Goal: Task Accomplishment & Management: Complete application form

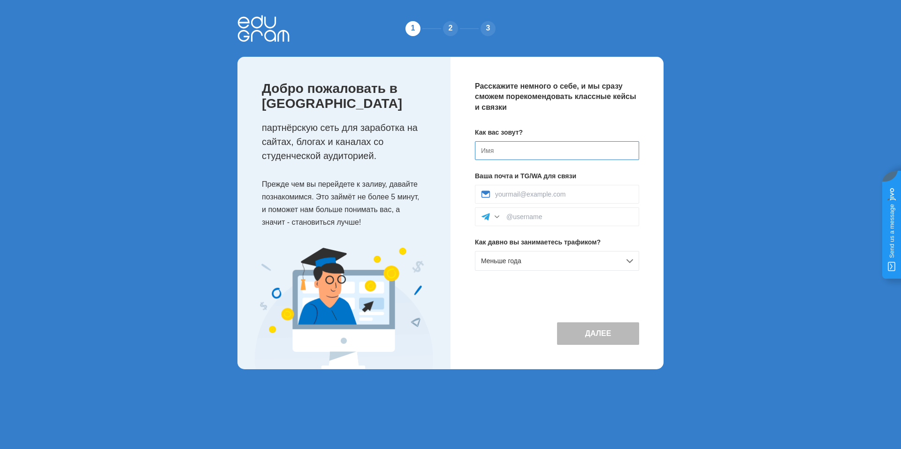
click at [516, 146] on input at bounding box center [557, 150] width 164 height 19
type input "D"
type input "М"
type input "[PERSON_NAME]"
click at [547, 192] on input at bounding box center [564, 195] width 138 height 8
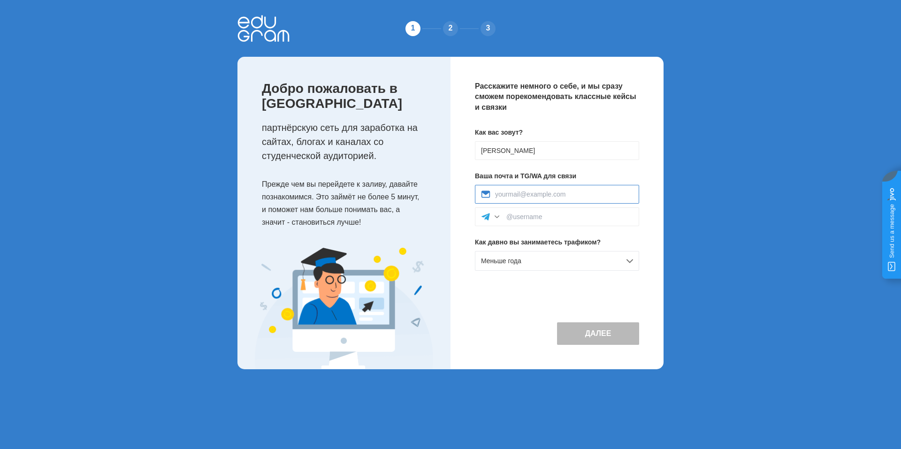
type input "karas-vova@mail.ru"
click at [557, 216] on input at bounding box center [570, 217] width 127 height 8
click at [483, 322] on div "Далее" at bounding box center [557, 326] width 164 height 38
click at [592, 337] on button "Далее" at bounding box center [598, 334] width 82 height 23
click at [545, 221] on input at bounding box center [570, 217] width 127 height 8
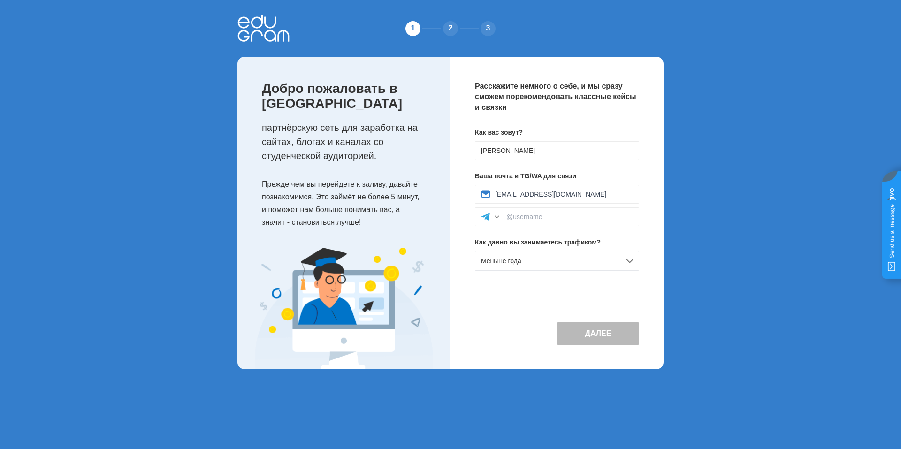
click at [681, 192] on div "1 2 3 Добро пожаловать в Edugram партнёрскую сеть для заработка на сайтах, блог…" at bounding box center [450, 192] width 901 height 384
click at [515, 215] on input at bounding box center [570, 217] width 127 height 8
click at [493, 215] on div at bounding box center [496, 216] width 9 height 9
click at [497, 253] on div "WhatsApp" at bounding box center [557, 258] width 163 height 21
click at [519, 210] on div at bounding box center [557, 216] width 164 height 19
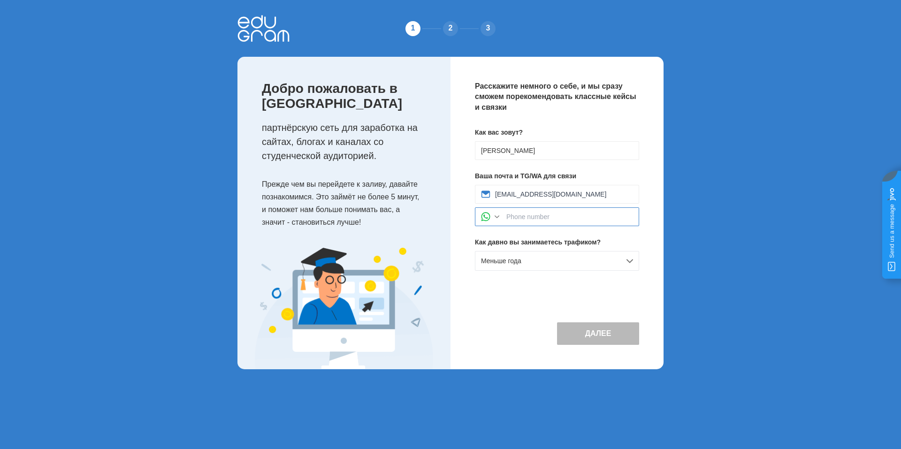
click at [519, 216] on input at bounding box center [570, 217] width 127 height 8
click at [491, 215] on div at bounding box center [491, 216] width 21 height 9
click at [494, 232] on div "Telegram" at bounding box center [557, 238] width 163 height 21
click at [538, 214] on input at bounding box center [570, 217] width 127 height 8
drag, startPoint x: 776, startPoint y: 82, endPoint x: 772, endPoint y: 87, distance: 7.0
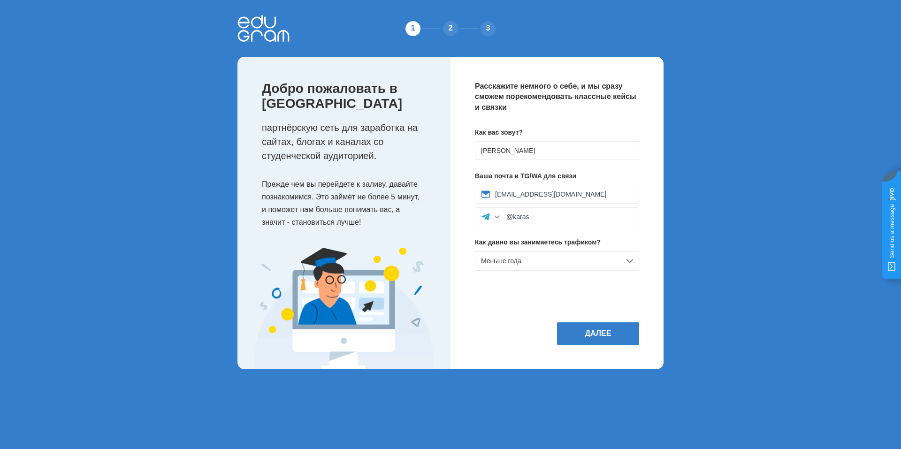
click at [776, 82] on div "1 2 3 Добро пожаловать в Edugram партнёрскую сеть для заработка на сайтах, блог…" at bounding box center [450, 192] width 901 height 384
drag, startPoint x: 546, startPoint y: 216, endPoint x: 515, endPoint y: 215, distance: 31.0
click at [515, 215] on input "@karas" at bounding box center [570, 217] width 127 height 8
paste input "@vkaras"
click at [744, 252] on div "1 2 3 Добро пожаловать в Edugram партнёрскую сеть для заработка на сайтах, блог…" at bounding box center [450, 192] width 901 height 384
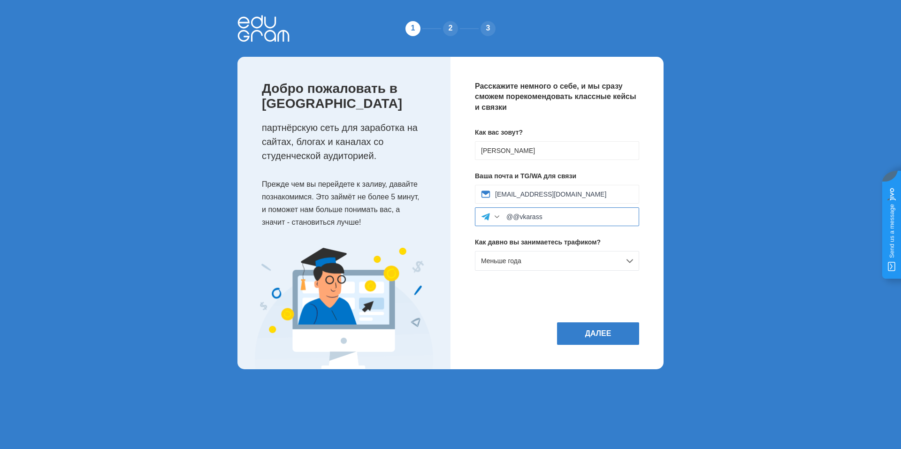
click at [512, 218] on input "@@vkarass" at bounding box center [570, 217] width 127 height 8
type input "@vkarass"
drag, startPoint x: 549, startPoint y: 213, endPoint x: 461, endPoint y: 205, distance: 89.0
click at [461, 205] on div "Расскажите немного о себе, и мы сразу сможем порекомендовать классные кейсы и с…" at bounding box center [557, 213] width 213 height 313
drag, startPoint x: 547, startPoint y: 215, endPoint x: 476, endPoint y: 209, distance: 70.6
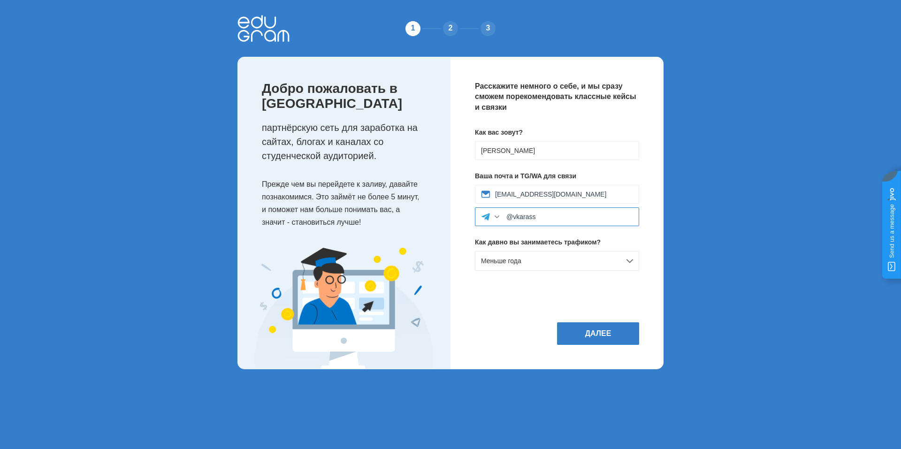
click at [476, 209] on div "@vkarass" at bounding box center [557, 216] width 164 height 19
click at [731, 238] on div "1 2 3 Добро пожаловать в Edugram партнёрскую сеть для заработка на сайтах, блог…" at bounding box center [450, 192] width 901 height 384
click at [555, 213] on div at bounding box center [557, 216] width 164 height 19
click at [525, 218] on input at bounding box center [570, 217] width 127 height 8
paste input "@vkarass"
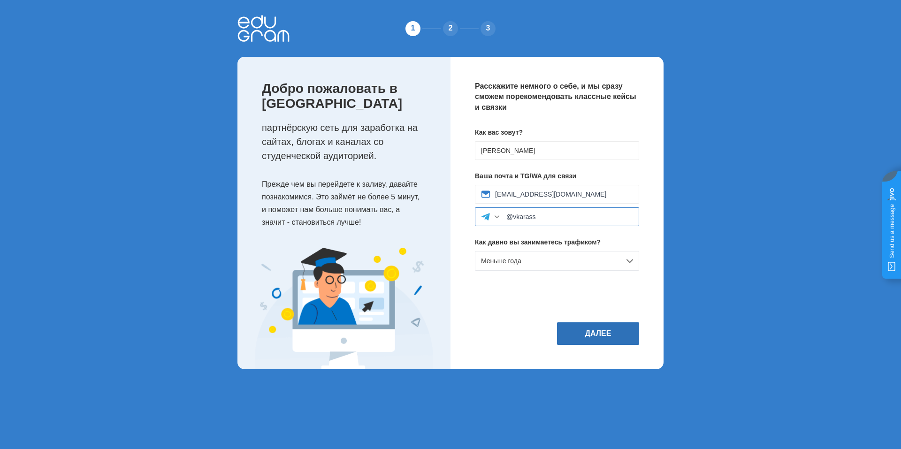
type input "@vkarass"
click at [610, 336] on button "Далее" at bounding box center [598, 334] width 82 height 23
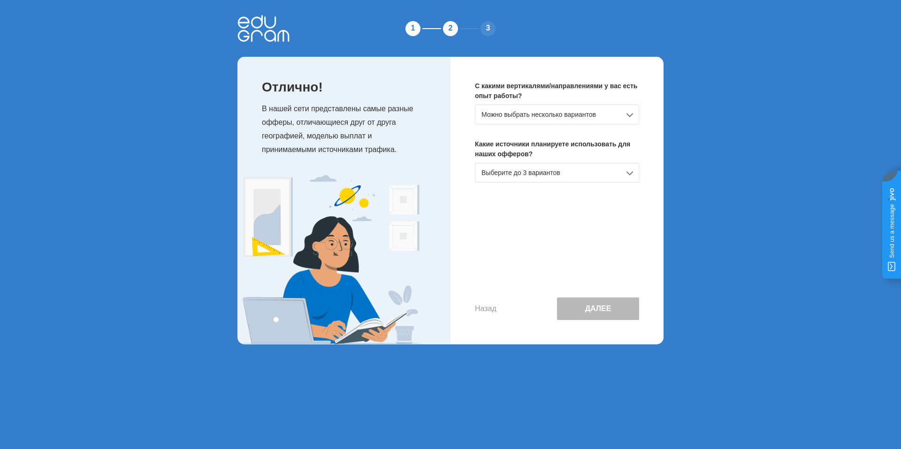
click at [547, 116] on div "Можно выбрать несколько вариантов" at bounding box center [557, 115] width 164 height 20
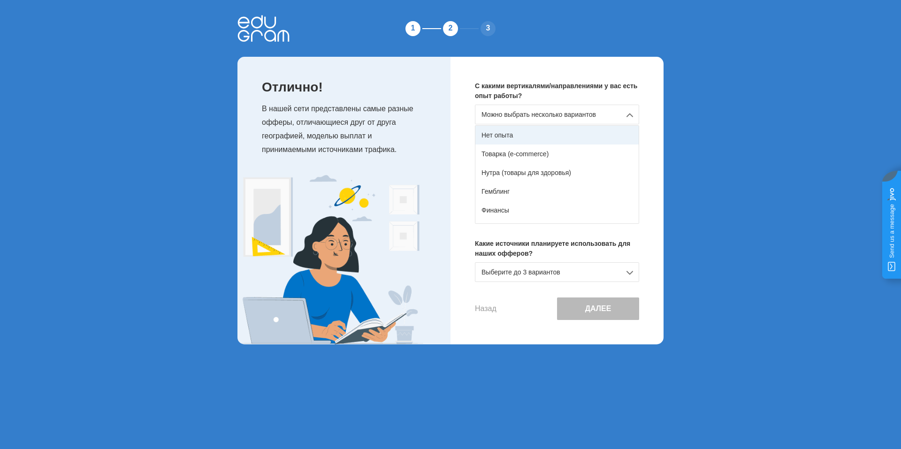
click at [536, 135] on div "Нет опыта" at bounding box center [557, 135] width 163 height 19
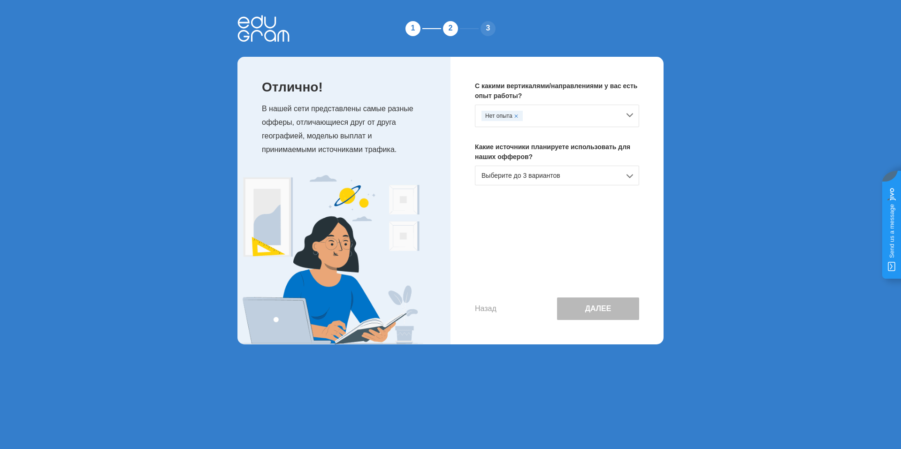
click at [519, 180] on div "Выберите до 3 вариантов" at bounding box center [557, 176] width 164 height 20
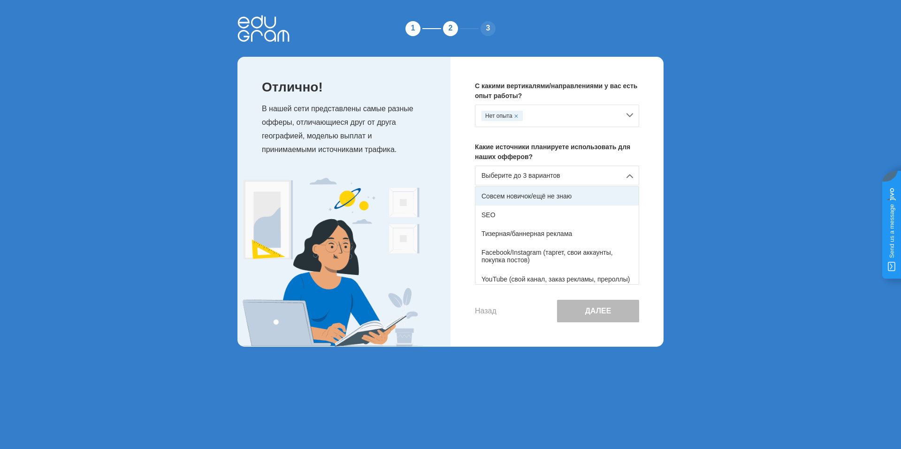
click at [537, 200] on div "Совсем новичок/ещё не знаю" at bounding box center [557, 196] width 163 height 19
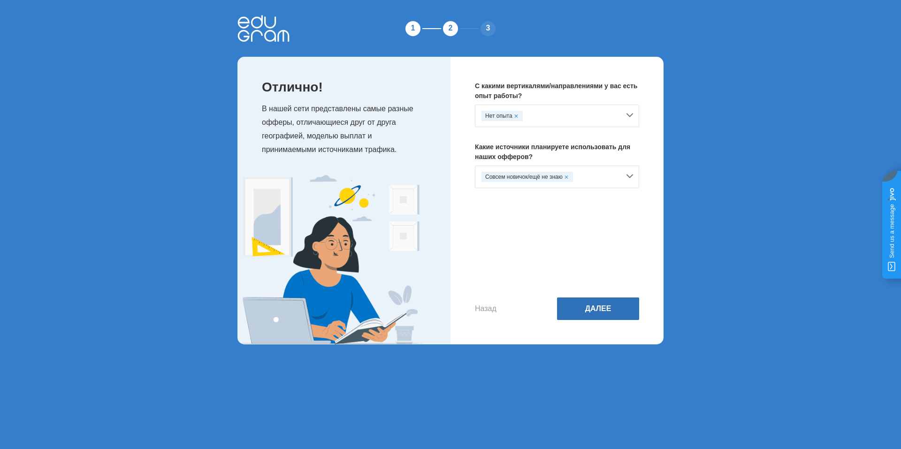
click at [591, 310] on button "Далее" at bounding box center [598, 309] width 82 height 23
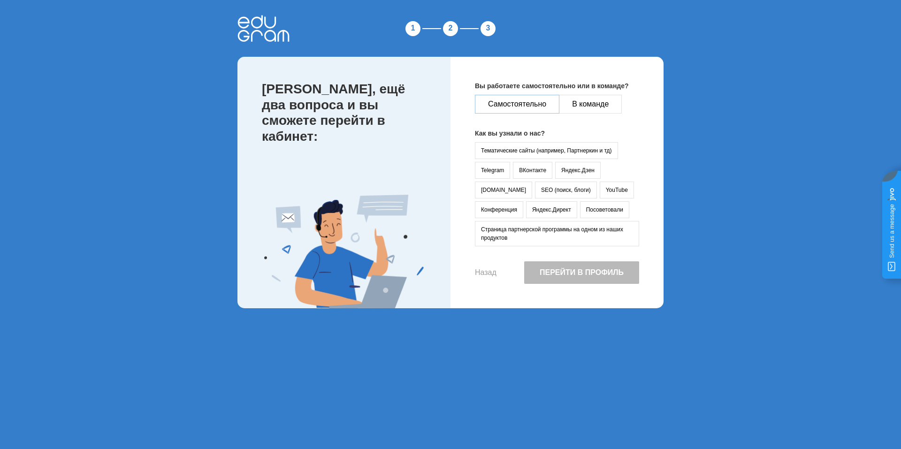
click at [533, 98] on button "Самостоятельно" at bounding box center [517, 104] width 85 height 19
click at [600, 189] on button "YouTube" at bounding box center [617, 190] width 34 height 17
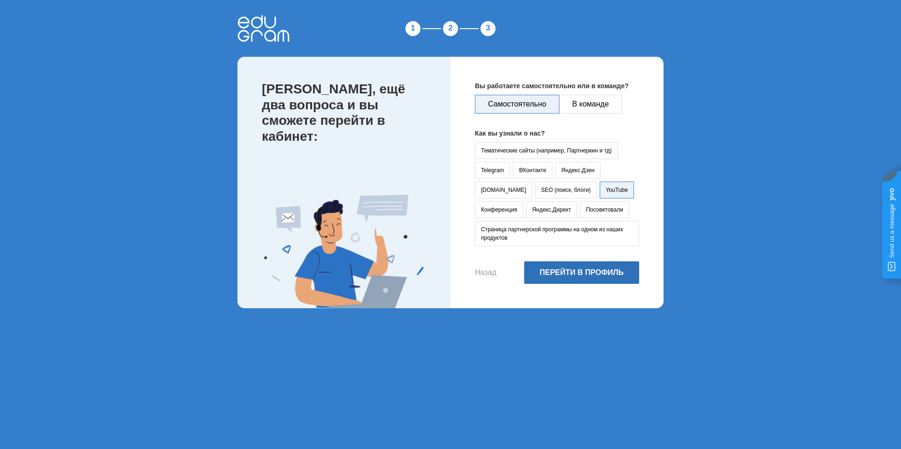
click at [582, 277] on button "Перейти в профиль" at bounding box center [581, 272] width 115 height 23
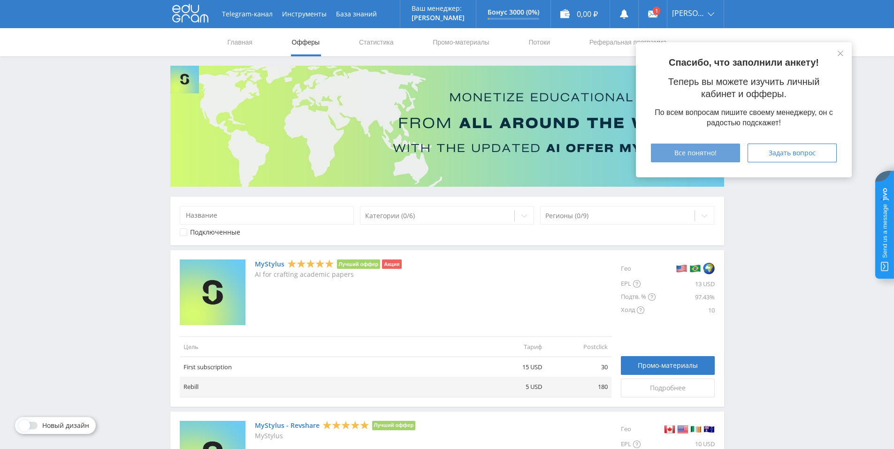
click at [708, 149] on span "Все понятно!" at bounding box center [696, 153] width 42 height 8
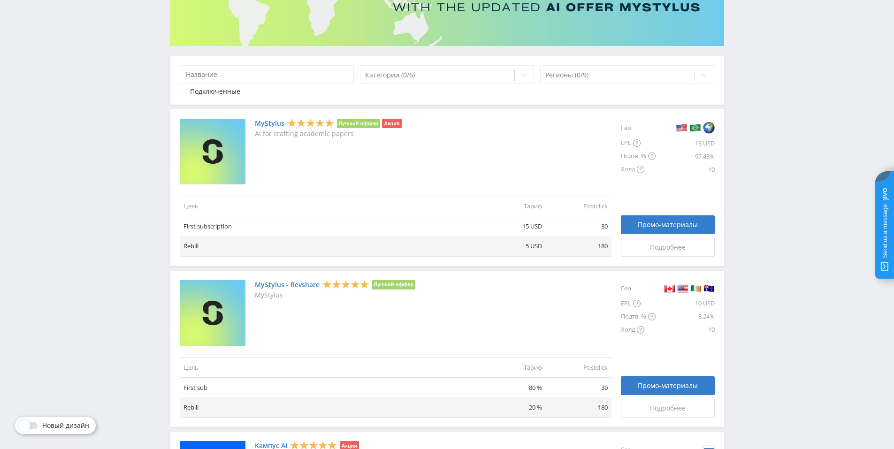
click at [212, 224] on td "First subscription" at bounding box center [330, 226] width 300 height 20
click at [268, 124] on link "MyStylus" at bounding box center [270, 124] width 30 height 8
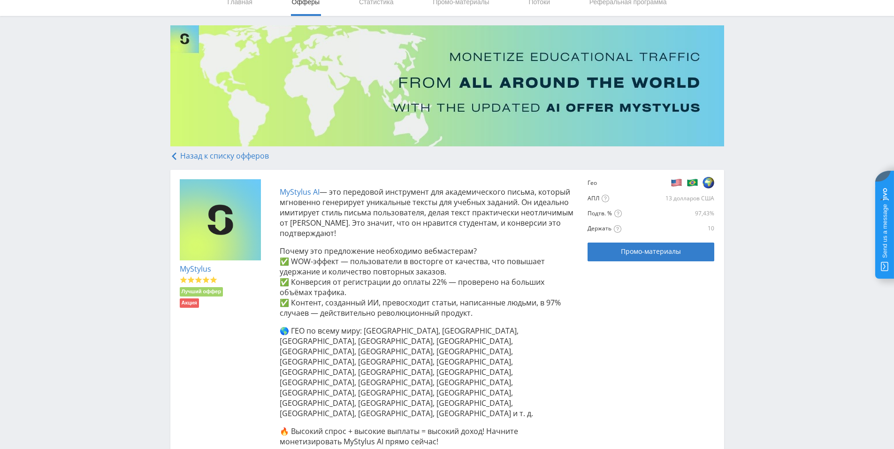
scroll to position [131, 0]
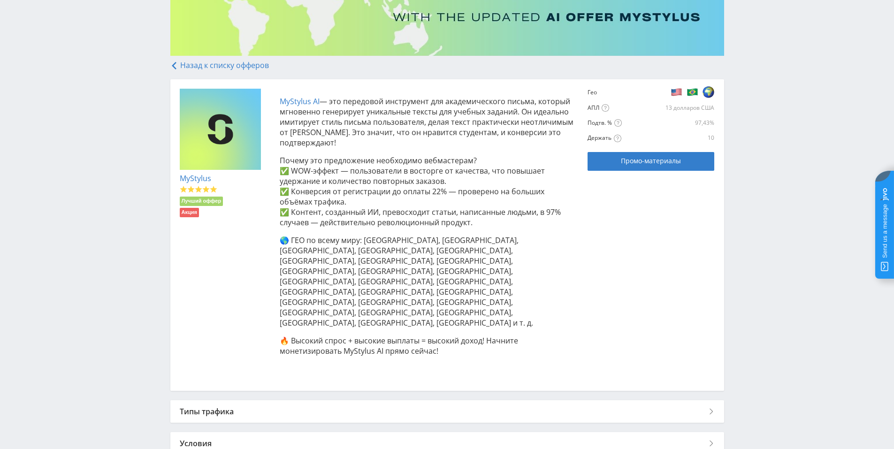
click at [264, 400] on div "Типы трафика" at bounding box center [447, 411] width 554 height 23
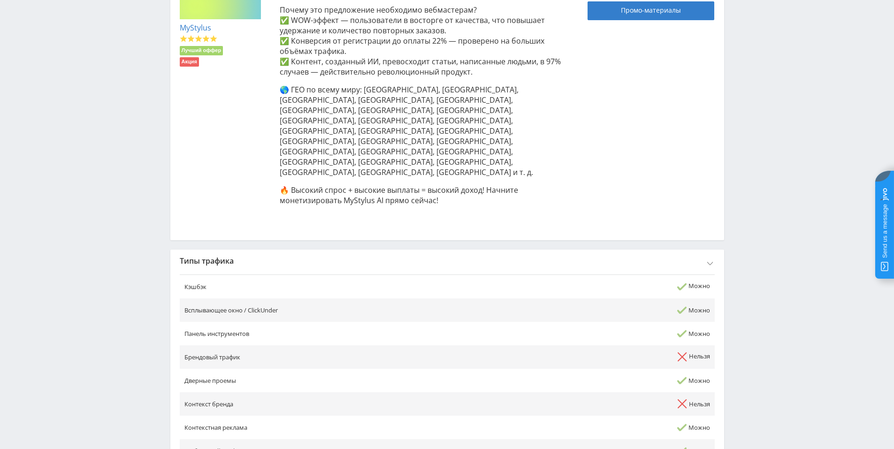
scroll to position [319, 0]
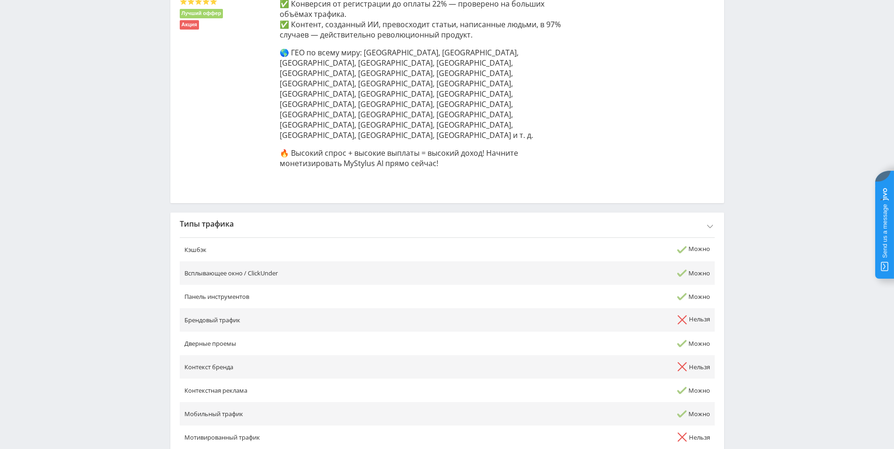
click at [261, 213] on div "Типы трафика" at bounding box center [447, 224] width 554 height 23
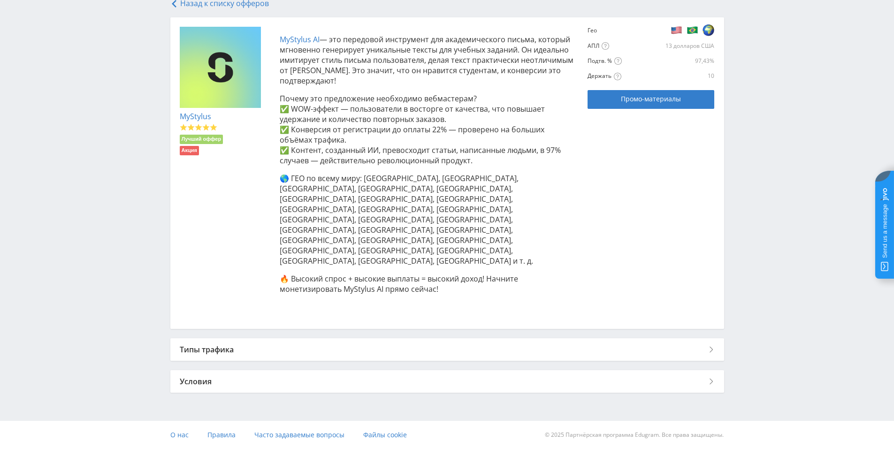
scroll to position [131, 0]
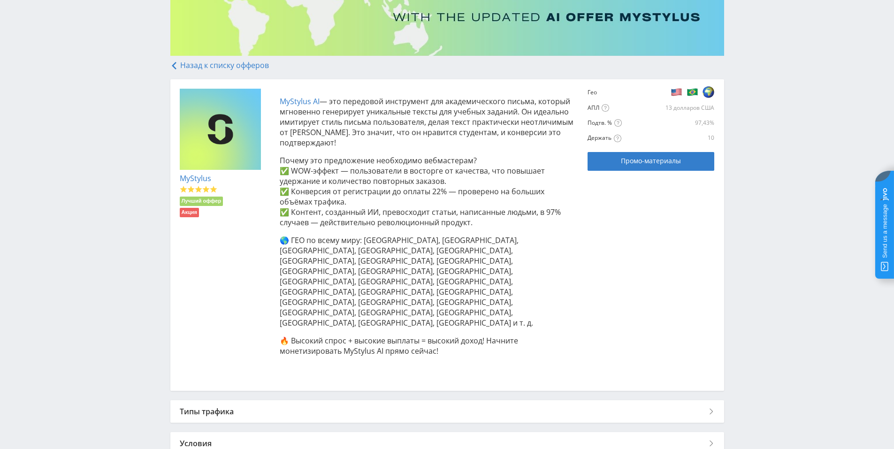
click at [232, 432] on div "Условия" at bounding box center [447, 443] width 554 height 23
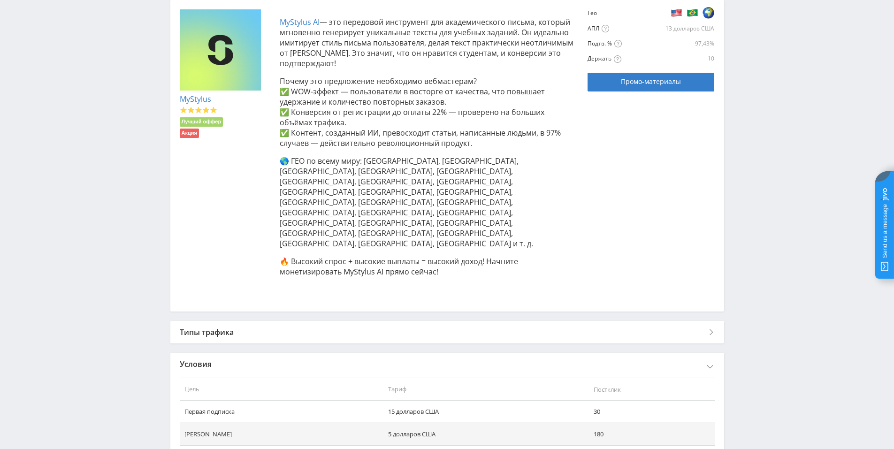
scroll to position [211, 0]
click at [235, 353] on div "Условия" at bounding box center [447, 364] width 554 height 23
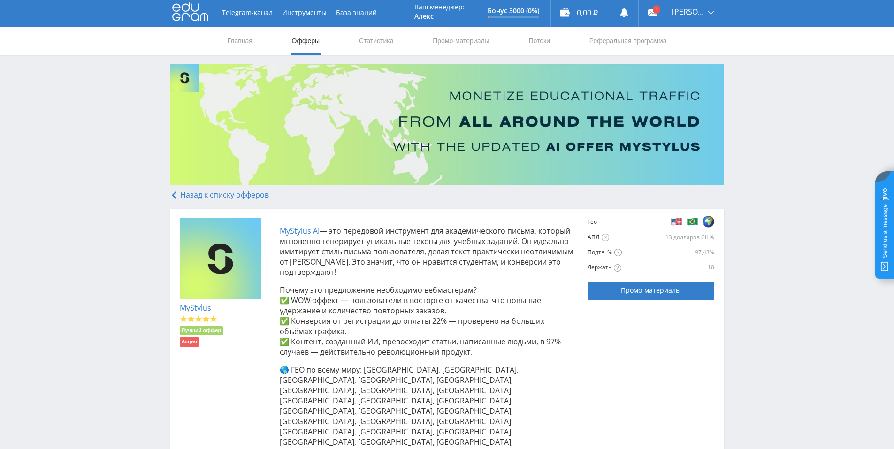
scroll to position [0, 0]
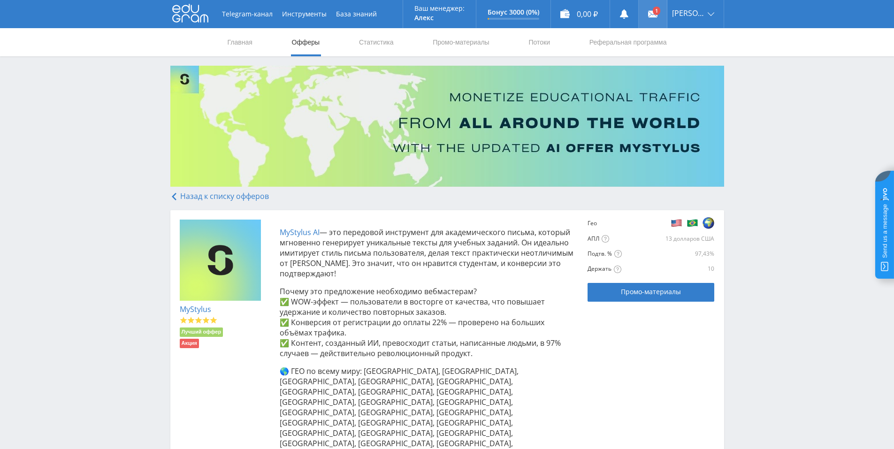
click at [650, 22] on link at bounding box center [653, 14] width 28 height 28
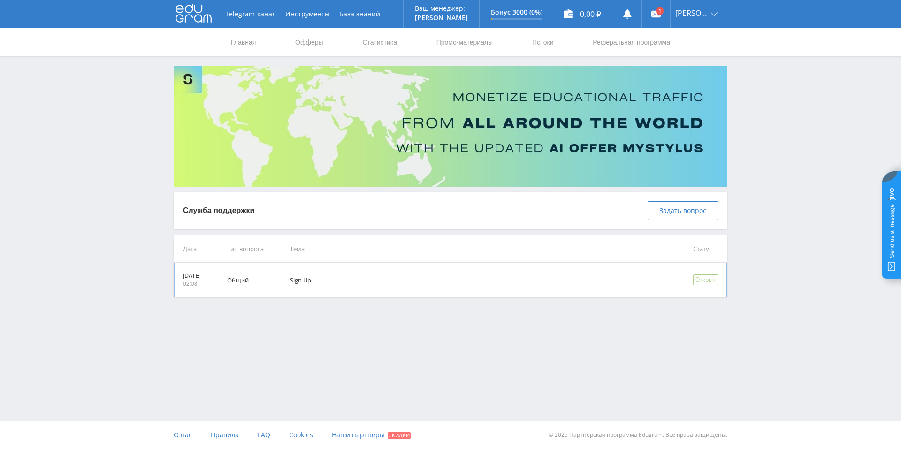
click at [366, 283] on td "Sign Up" at bounding box center [478, 280] width 403 height 35
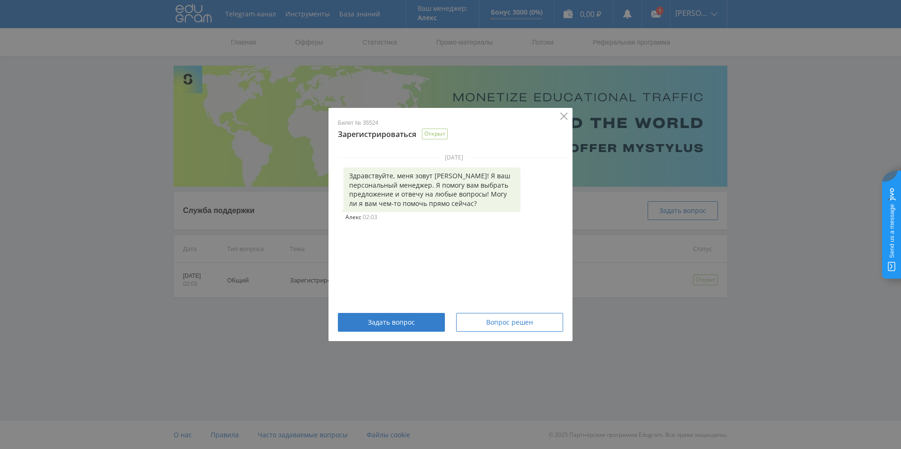
click at [561, 117] on icon "Закрывать" at bounding box center [565, 117] width 8 height 8
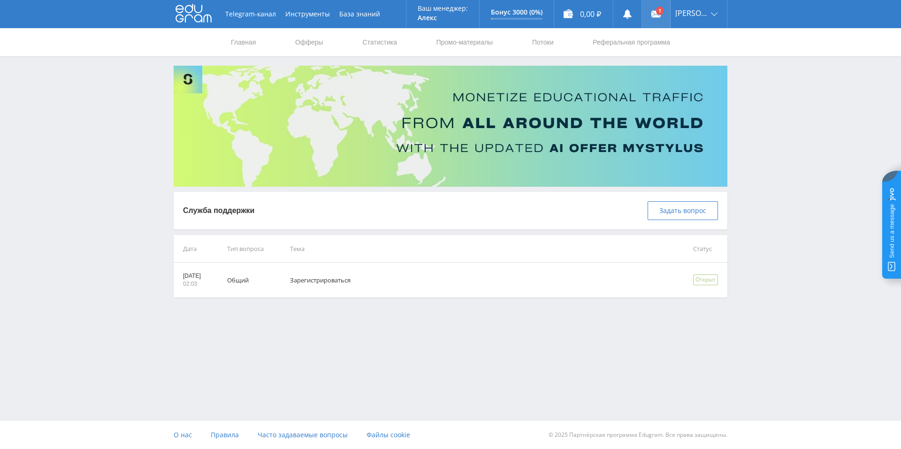
click at [653, 17] on use at bounding box center [656, 14] width 9 height 7
click at [586, 22] on div "0,00 ₽" at bounding box center [583, 14] width 59 height 28
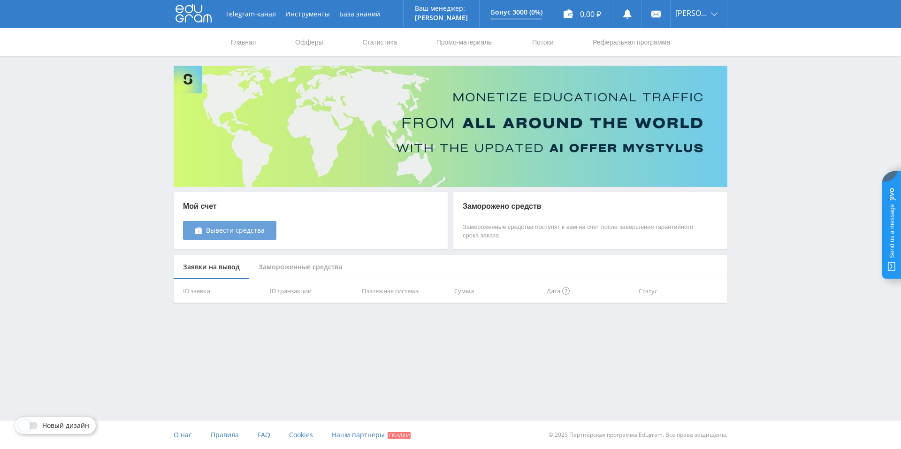
click at [244, 227] on span "Вывести средства" at bounding box center [235, 231] width 59 height 8
click at [198, 14] on icon at bounding box center [194, 13] width 36 height 19
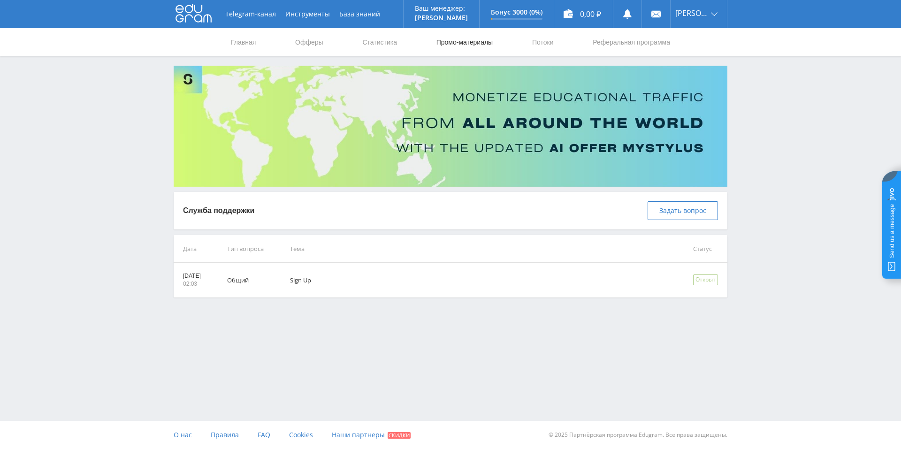
click at [447, 43] on link "Промо-материалы" at bounding box center [465, 42] width 58 height 28
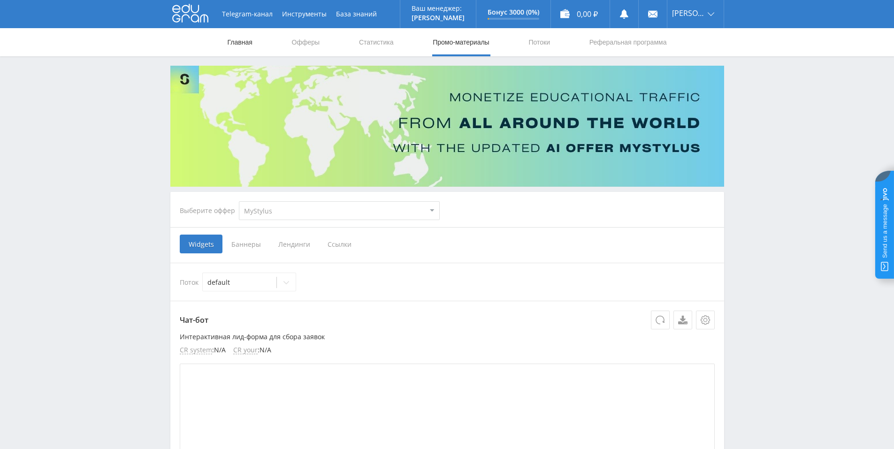
click at [248, 43] on link "Главная" at bounding box center [240, 42] width 27 height 28
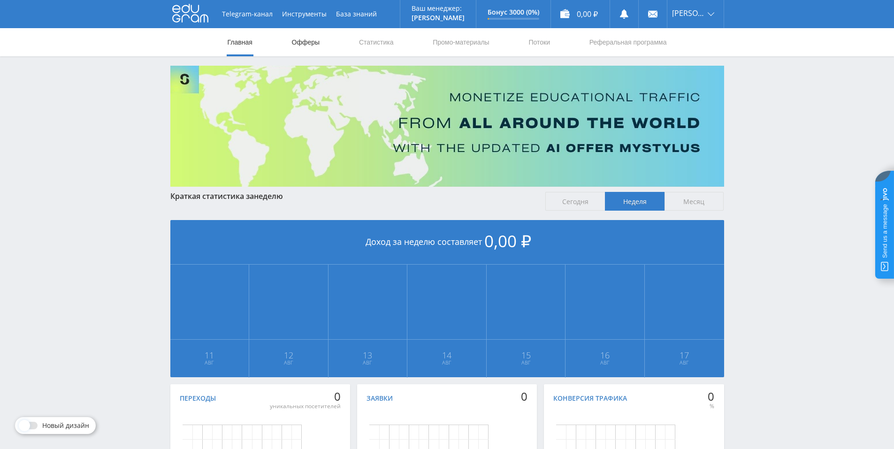
click at [307, 46] on link "Офферы" at bounding box center [306, 42] width 30 height 28
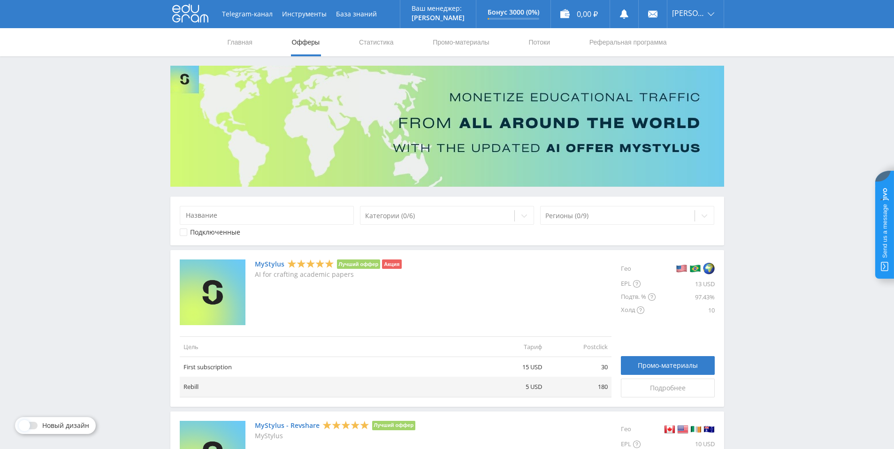
click at [268, 262] on link "MyStylus" at bounding box center [270, 265] width 30 height 8
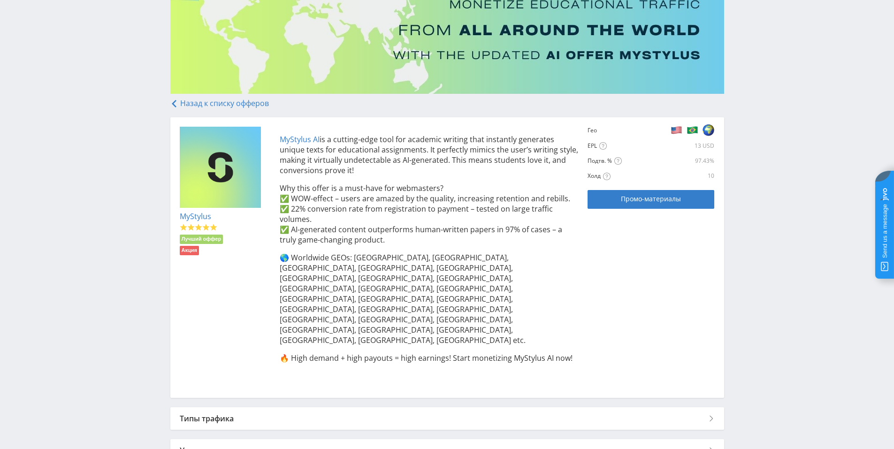
scroll to position [94, 0]
click at [763, 176] on div "Telegram-канал Инструменты База знаний Ваш менеджер: Alex Alex Online @edugram_…" at bounding box center [447, 211] width 894 height 611
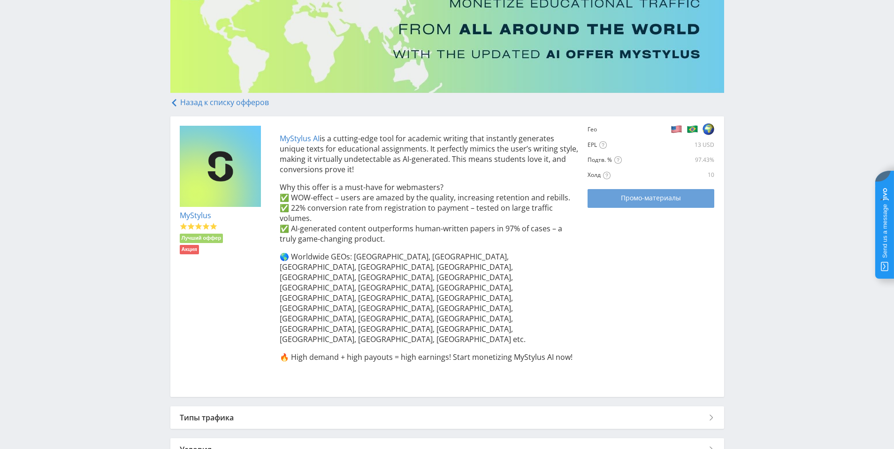
click at [632, 199] on span "Промо-материалы" at bounding box center [651, 198] width 60 height 8
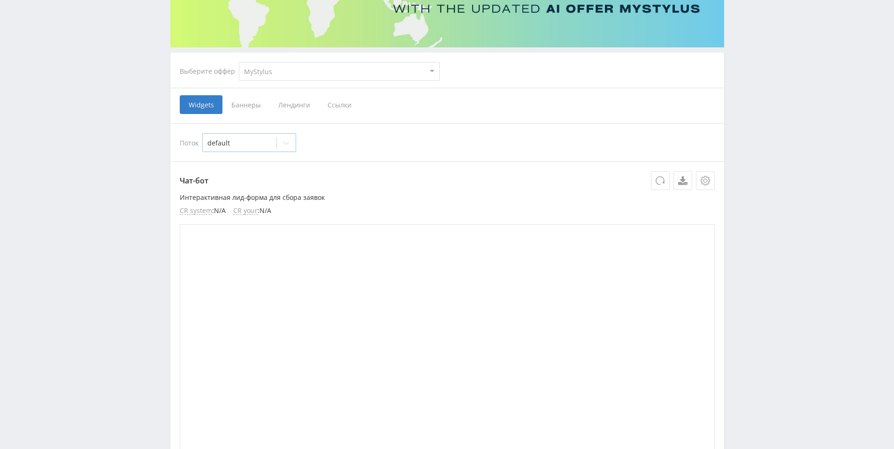
scroll to position [141, 0]
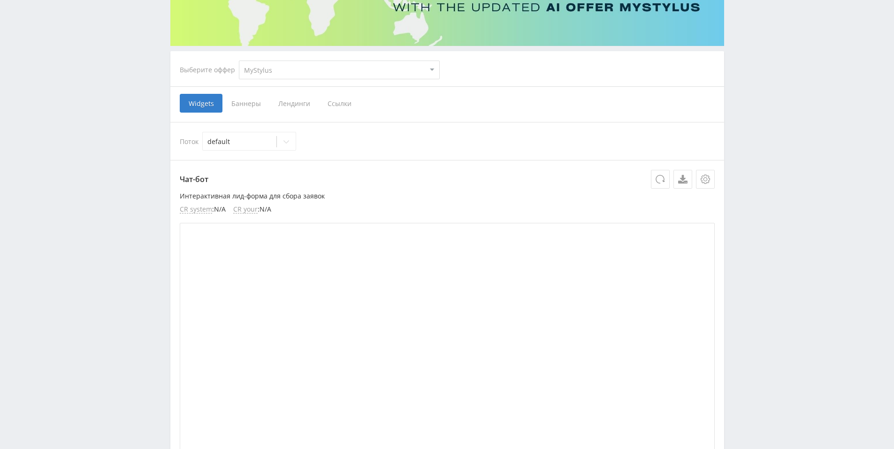
click at [240, 110] on span "Баннеры" at bounding box center [246, 103] width 47 height 19
click at [0, 0] on input "Баннеры" at bounding box center [0, 0] width 0 height 0
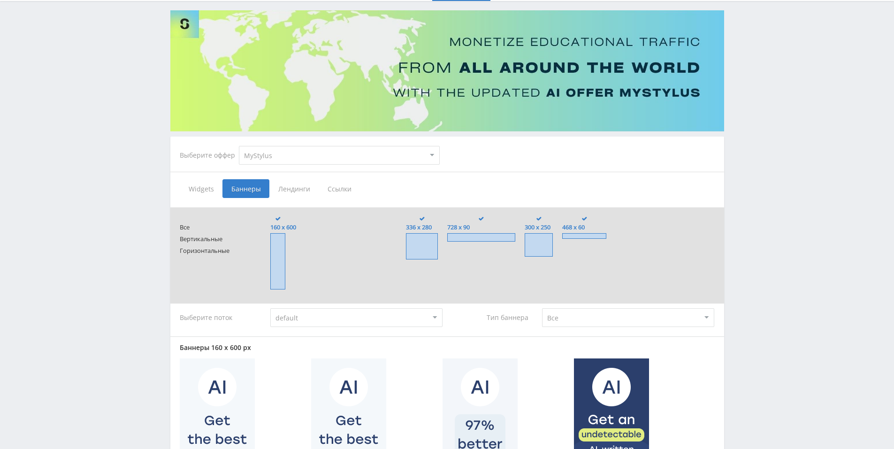
scroll to position [47, 0]
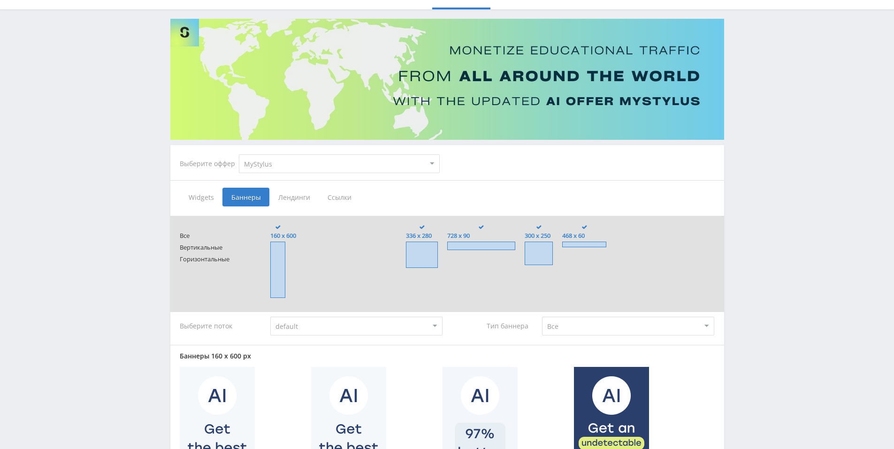
click at [296, 195] on span "Лендинги" at bounding box center [293, 197] width 49 height 19
click at [0, 0] on input "Лендинги" at bounding box center [0, 0] width 0 height 0
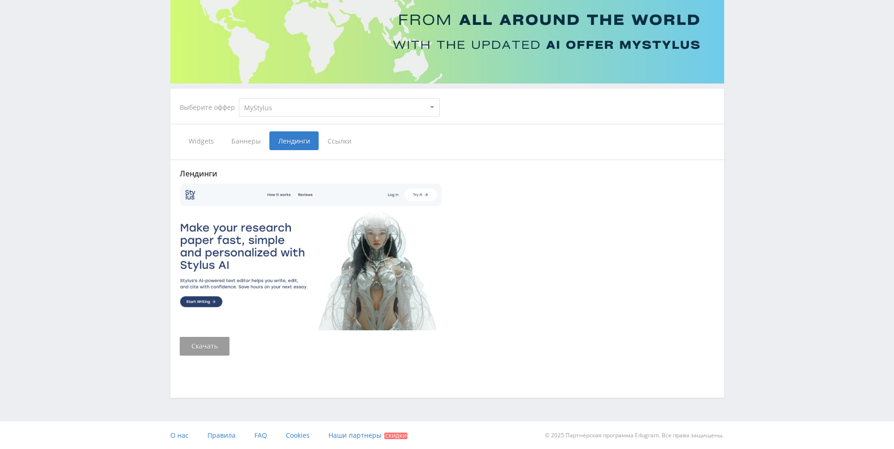
scroll to position [104, 0]
click at [330, 138] on span "Ссылки" at bounding box center [340, 140] width 42 height 19
click at [0, 0] on input "Ссылки" at bounding box center [0, 0] width 0 height 0
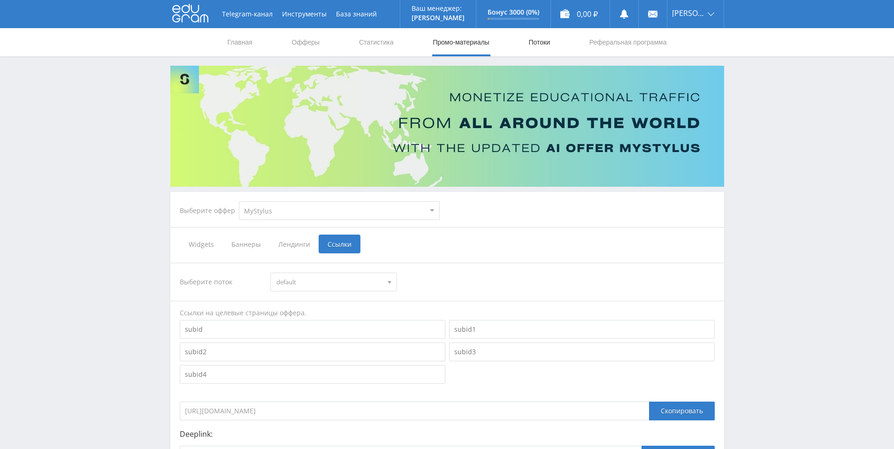
click at [543, 43] on link "Потоки" at bounding box center [539, 42] width 23 height 28
